Goal: Entertainment & Leisure: Browse casually

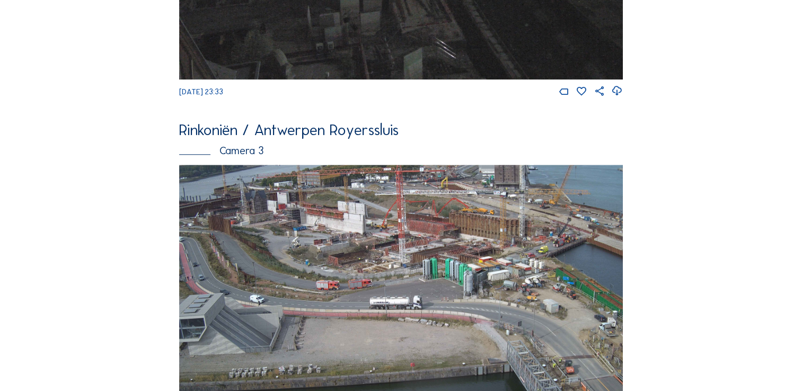
scroll to position [1081, 0]
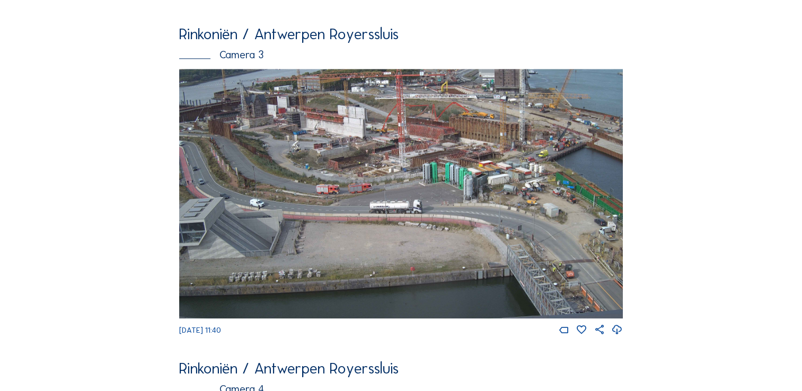
click at [468, 189] on img at bounding box center [401, 194] width 444 height 250
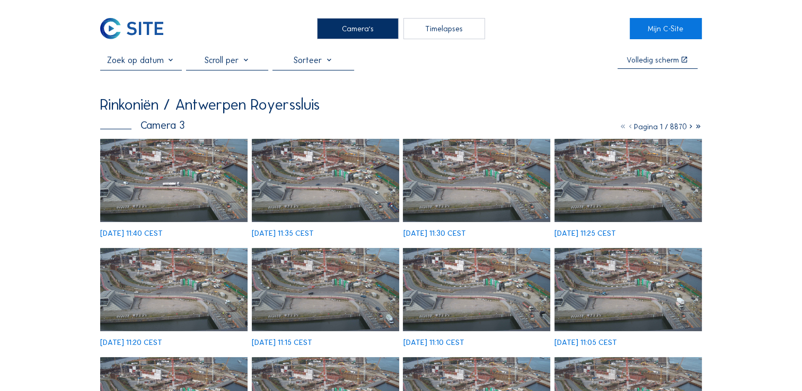
click at [184, 181] on img at bounding box center [173, 180] width 147 height 83
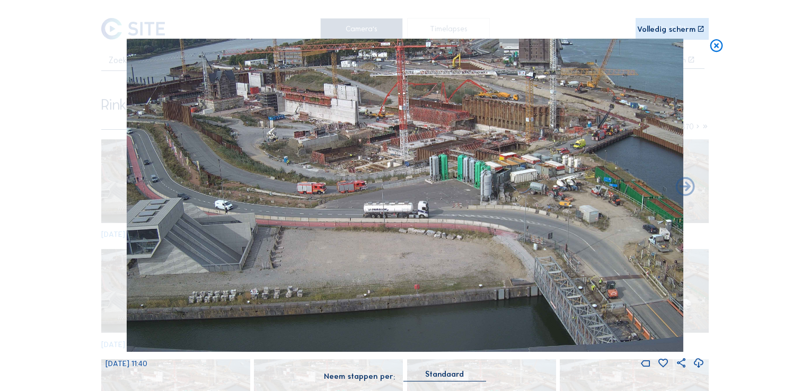
click at [369, 111] on img at bounding box center [405, 195] width 556 height 313
click at [673, 33] on div "Volledig scherm" at bounding box center [666, 28] width 58 height 7
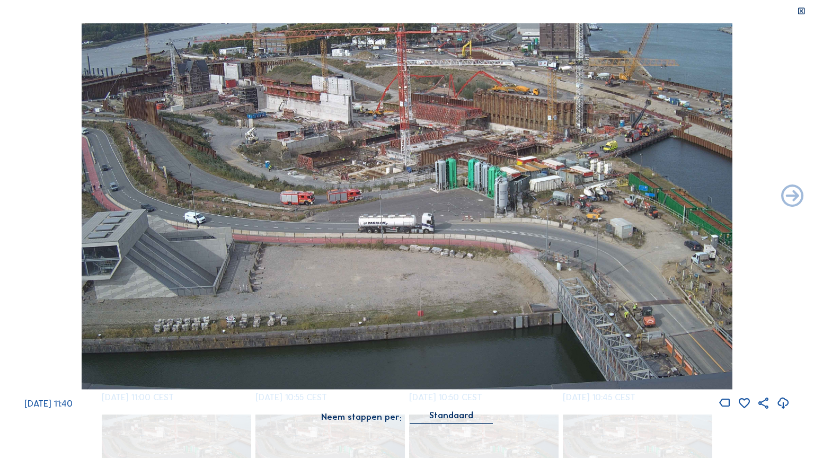
click at [775, 69] on div "[DATE] 11:40" at bounding box center [407, 216] width 814 height 387
click at [800, 11] on icon at bounding box center [801, 11] width 9 height 9
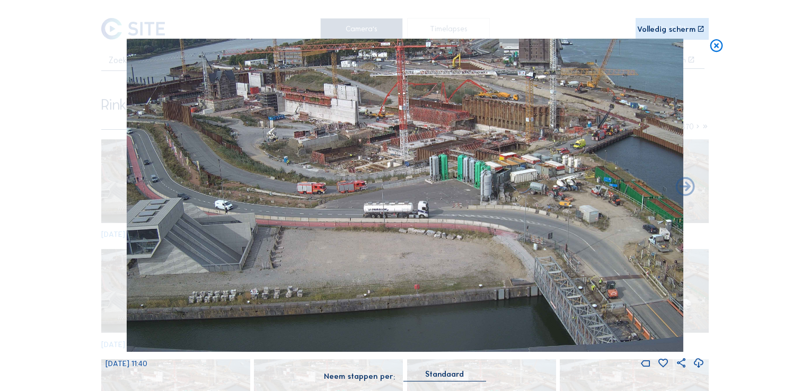
click at [732, 143] on div "Scroll om door de tijd te reizen | Druk op de 'Alt'-knop + scroll om te Zoomen …" at bounding box center [405, 195] width 810 height 391
click at [716, 52] on icon at bounding box center [715, 47] width 15 height 16
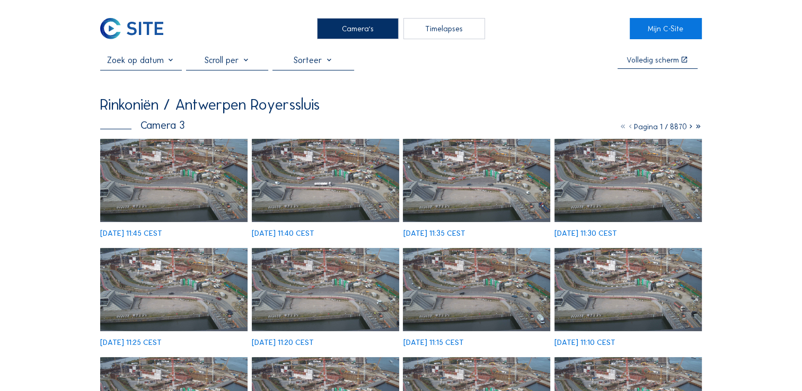
click at [165, 180] on img at bounding box center [173, 180] width 147 height 83
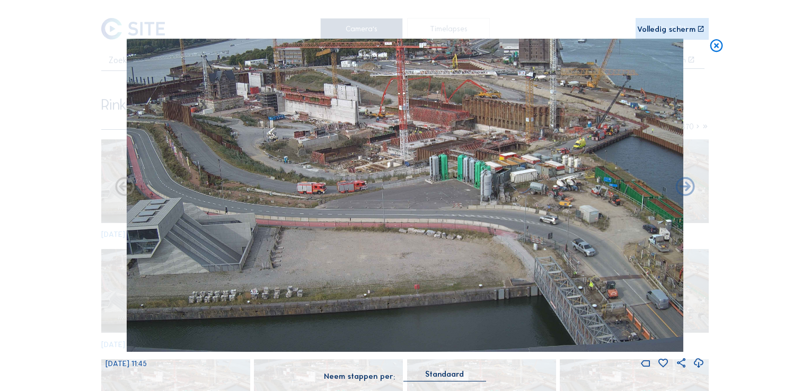
click at [680, 29] on div "Volledig scherm" at bounding box center [666, 28] width 58 height 7
click at [719, 52] on icon at bounding box center [715, 47] width 15 height 16
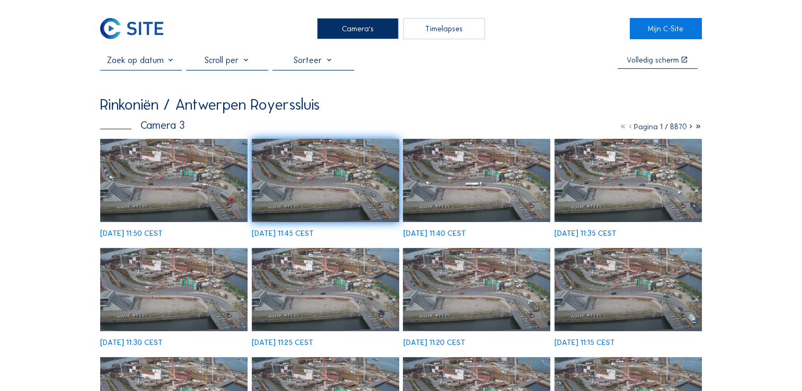
click at [176, 183] on img at bounding box center [173, 180] width 147 height 83
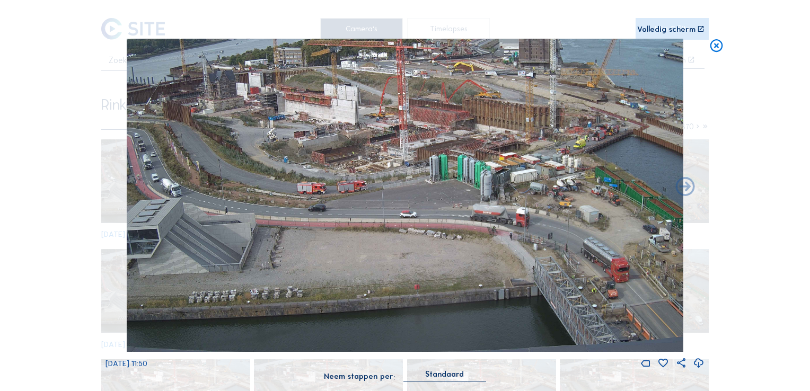
click at [76, 211] on div "Scroll om door de tijd te reizen | Druk op de 'Alt'-knop + scroll om te Zoomen …" at bounding box center [405, 195] width 810 height 391
click at [719, 48] on icon at bounding box center [715, 47] width 15 height 16
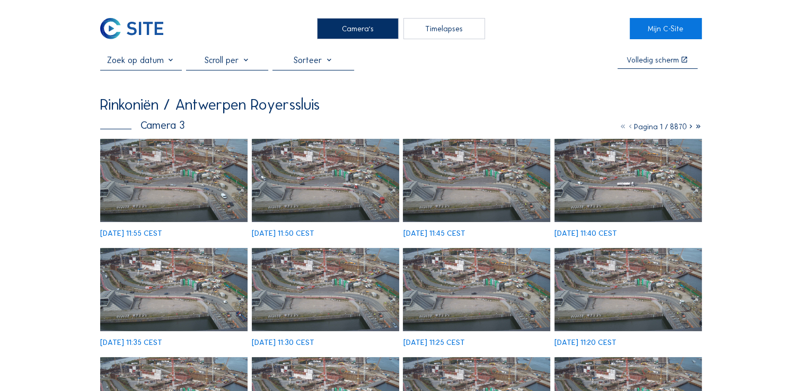
click at [136, 196] on img at bounding box center [173, 180] width 147 height 83
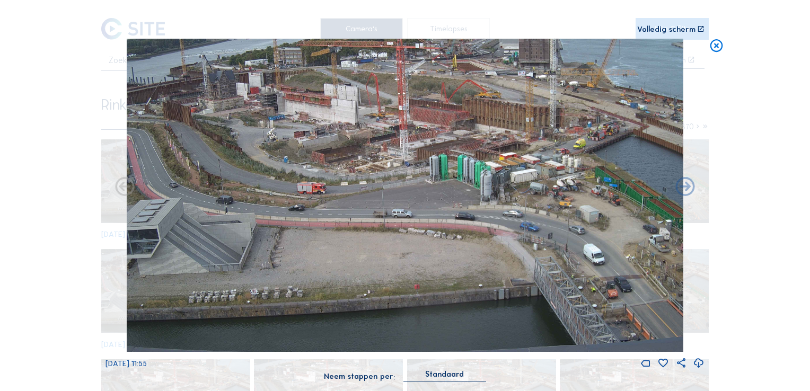
click at [674, 29] on div "Volledig scherm" at bounding box center [666, 28] width 58 height 7
